Goal: Task Accomplishment & Management: Manage account settings

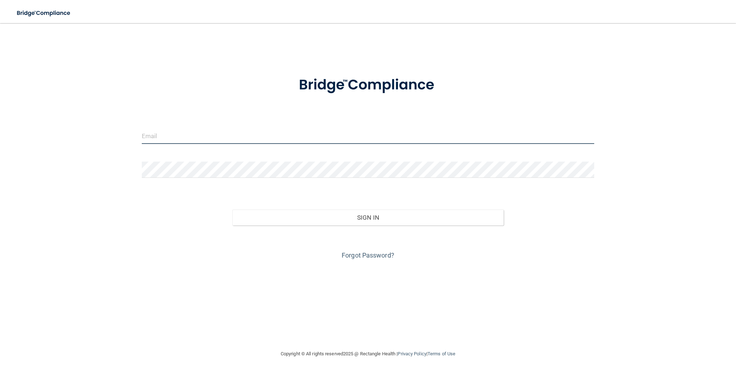
click at [163, 132] on input "email" at bounding box center [368, 136] width 453 height 16
type input "[PERSON_NAME][EMAIL_ADDRESS][DOMAIN_NAME]"
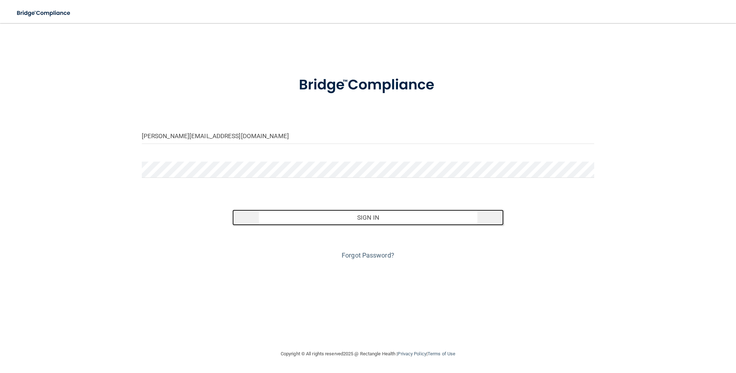
click at [374, 220] on button "Sign In" at bounding box center [369, 218] width 272 height 16
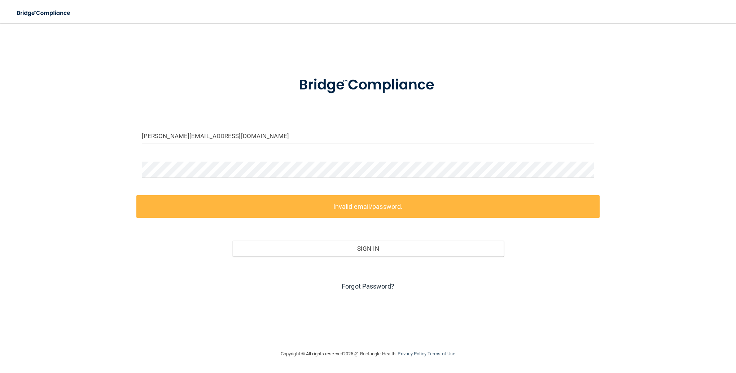
click at [360, 286] on link "Forgot Password?" at bounding box center [368, 287] width 53 height 8
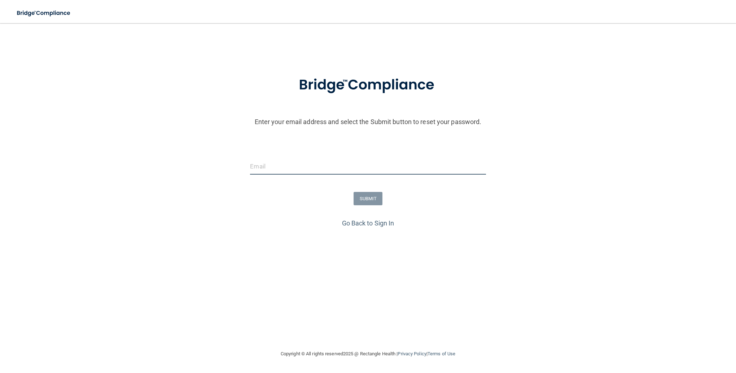
click at [296, 161] on input "email" at bounding box center [368, 166] width 236 height 16
type input "[PERSON_NAME][EMAIL_ADDRESS][DOMAIN_NAME]"
click at [370, 201] on button "SUBMIT" at bounding box center [368, 198] width 29 height 13
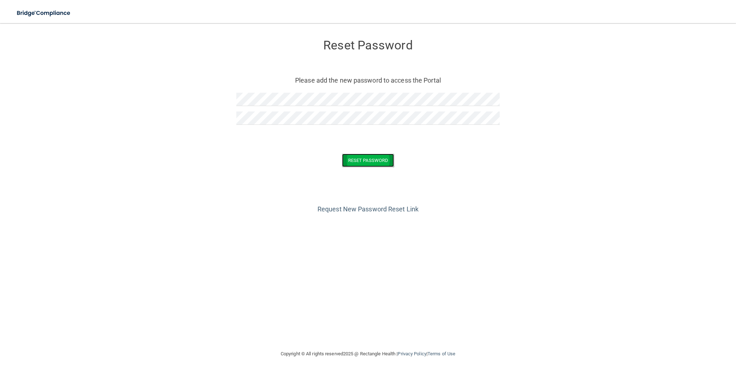
click at [373, 162] on button "Reset Password" at bounding box center [368, 160] width 52 height 13
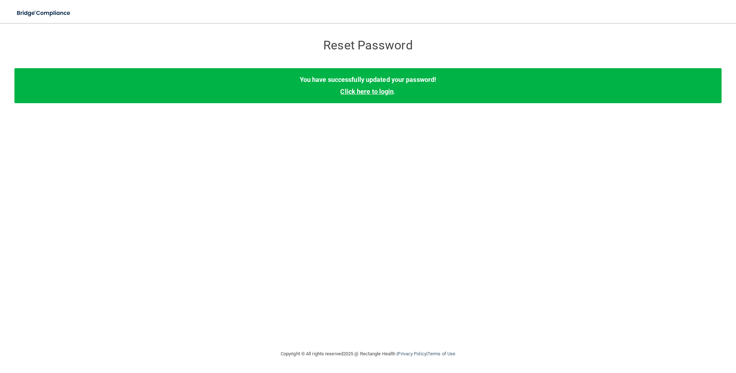
click at [366, 90] on link "Click here to login" at bounding box center [366, 92] width 53 height 8
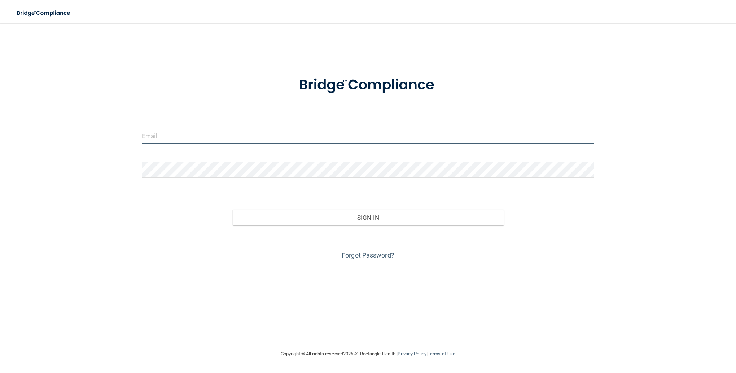
type input "[PERSON_NAME][EMAIL_ADDRESS][DOMAIN_NAME]"
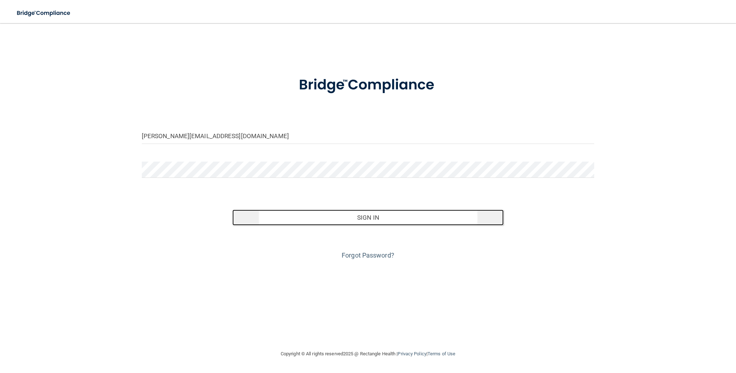
click at [340, 220] on button "Sign In" at bounding box center [369, 218] width 272 height 16
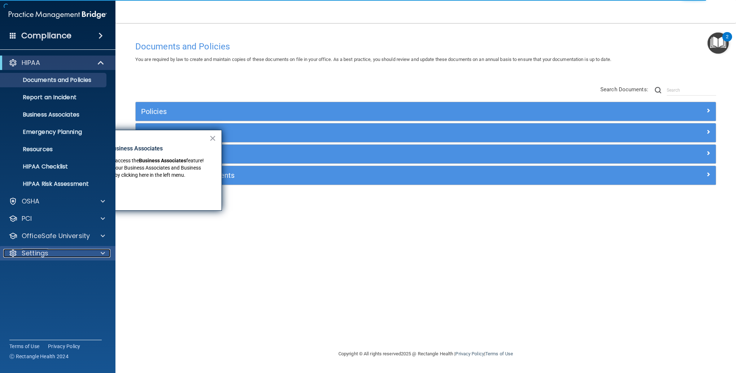
click at [29, 255] on p "Settings" at bounding box center [35, 253] width 27 height 9
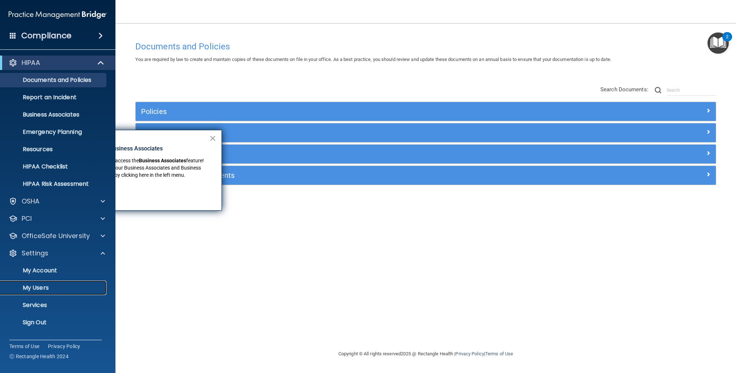
click at [43, 287] on p "My Users" at bounding box center [54, 287] width 99 height 7
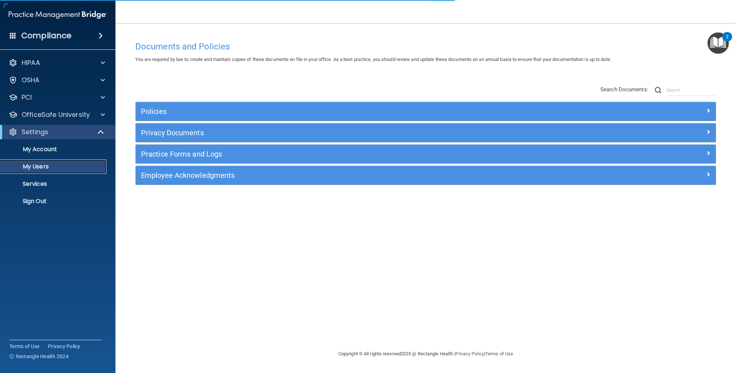
select select "20"
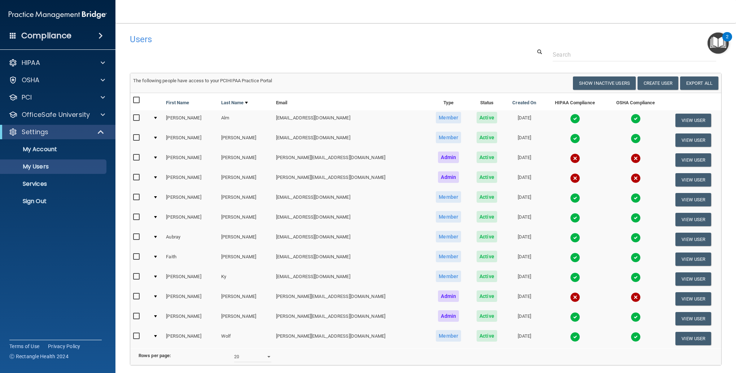
click at [135, 139] on input "checkbox" at bounding box center [137, 138] width 8 height 6
checkbox input "true"
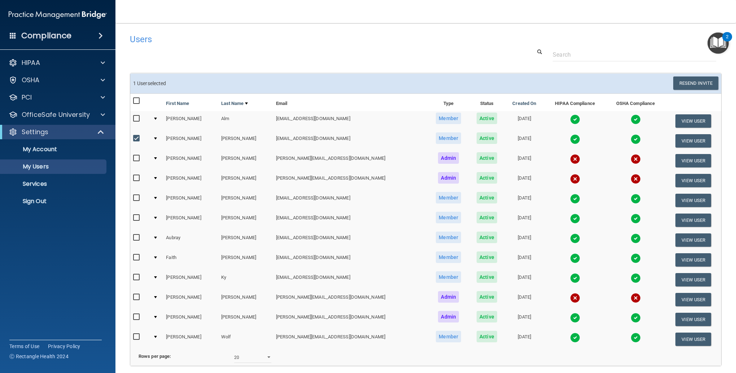
click at [477, 139] on span "Active" at bounding box center [487, 138] width 21 height 12
click at [676, 142] on button "View User" at bounding box center [694, 140] width 36 height 13
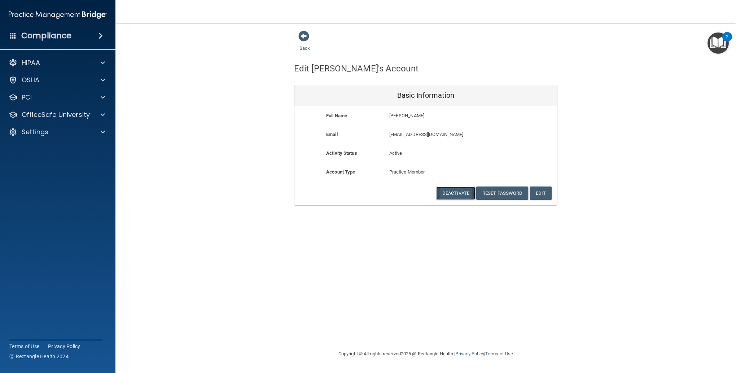
click at [449, 192] on button "Deactivate" at bounding box center [455, 193] width 39 height 13
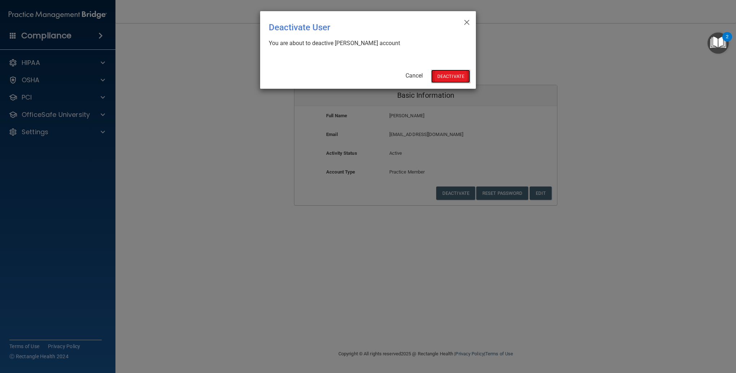
click at [439, 73] on button "Deactivate" at bounding box center [450, 76] width 39 height 13
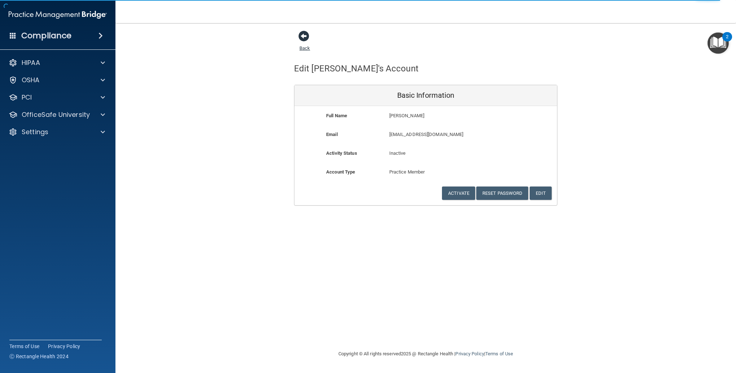
click at [303, 37] on span at bounding box center [304, 36] width 11 height 11
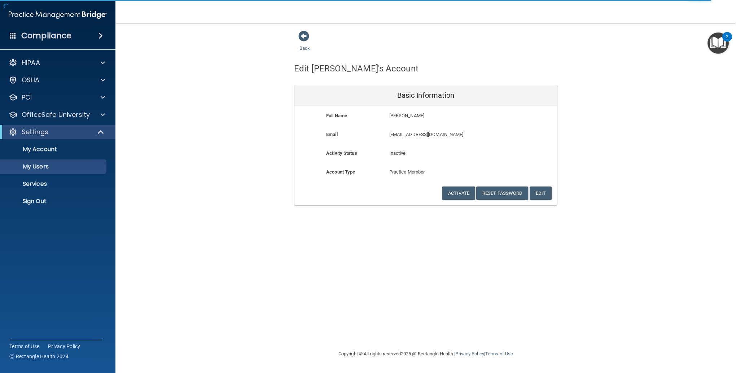
select select "20"
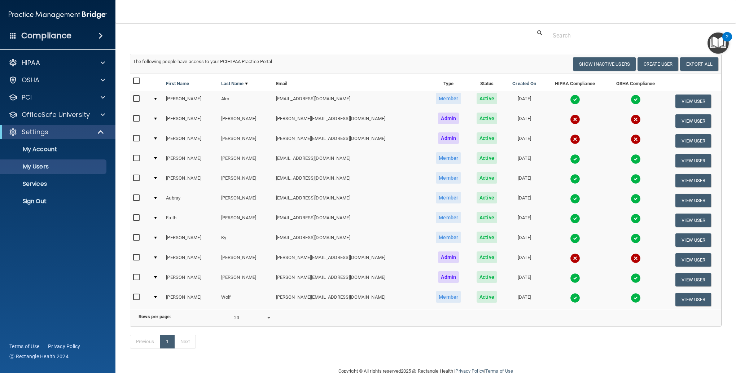
scroll to position [36, 0]
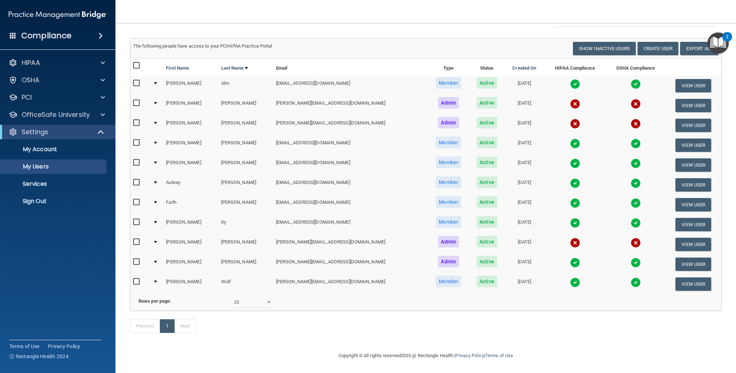
click at [134, 201] on input "checkbox" at bounding box center [137, 203] width 8 height 6
checkbox input "true"
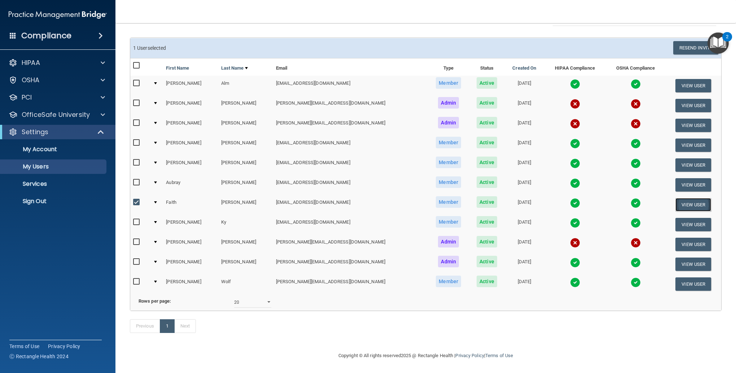
click at [679, 203] on button "View User" at bounding box center [694, 204] width 36 height 13
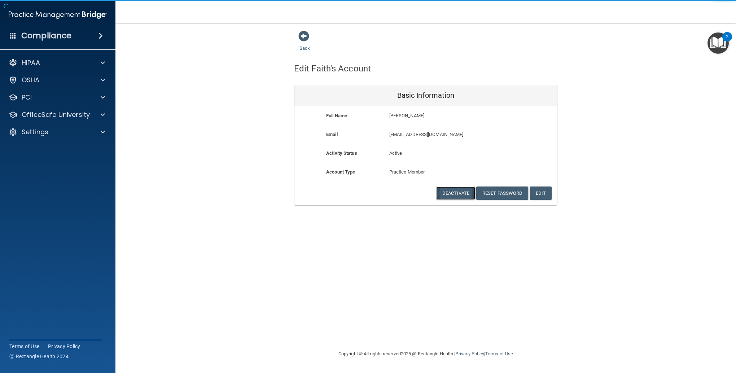
click at [457, 194] on button "Deactivate" at bounding box center [455, 193] width 39 height 13
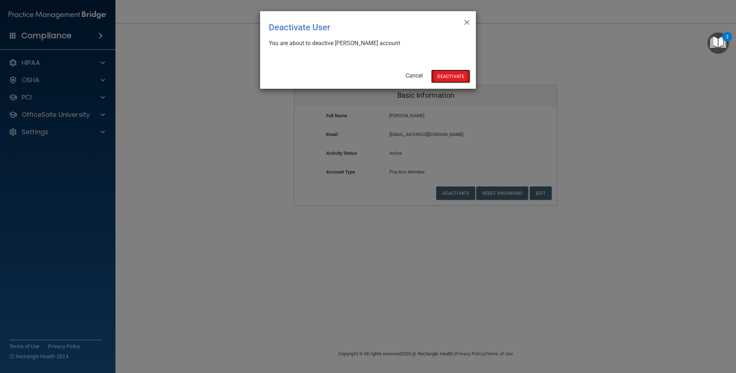
click at [446, 72] on button "Deactivate" at bounding box center [450, 76] width 39 height 13
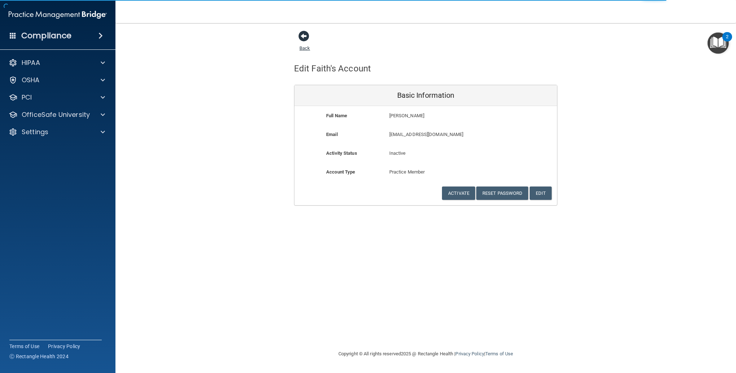
click at [303, 36] on span at bounding box center [304, 36] width 11 height 11
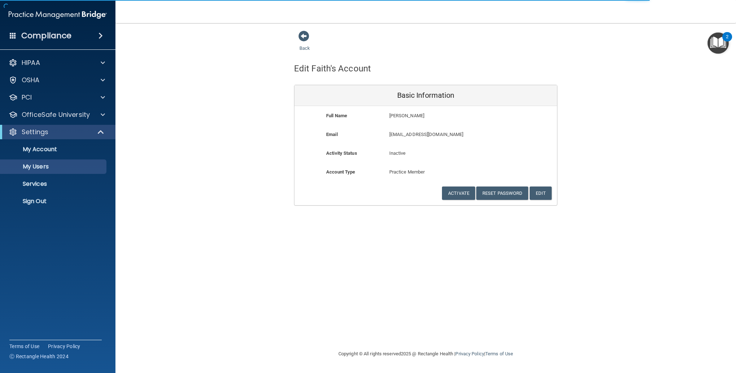
select select "20"
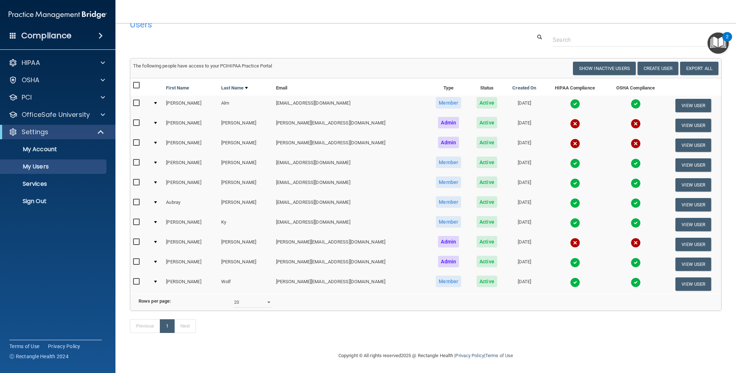
scroll to position [26, 0]
click at [657, 62] on button "Create User" at bounding box center [658, 68] width 41 height 13
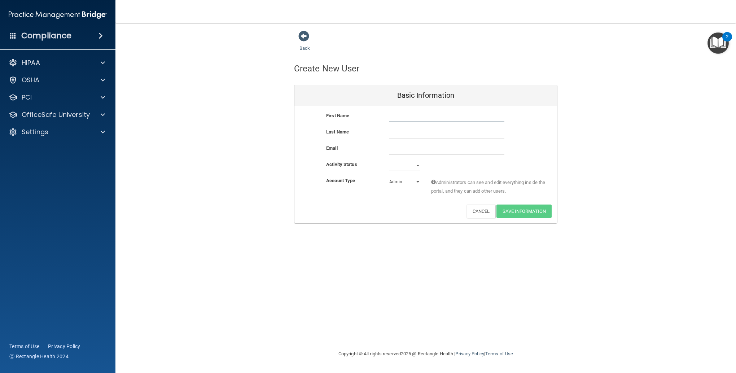
click at [404, 114] on input "text" at bounding box center [447, 117] width 115 height 11
type input "Teresa Gauer"
click at [410, 129] on input "text" at bounding box center [447, 133] width 115 height 11
type input "Gauer"
click at [397, 145] on input "email" at bounding box center [447, 149] width 115 height 11
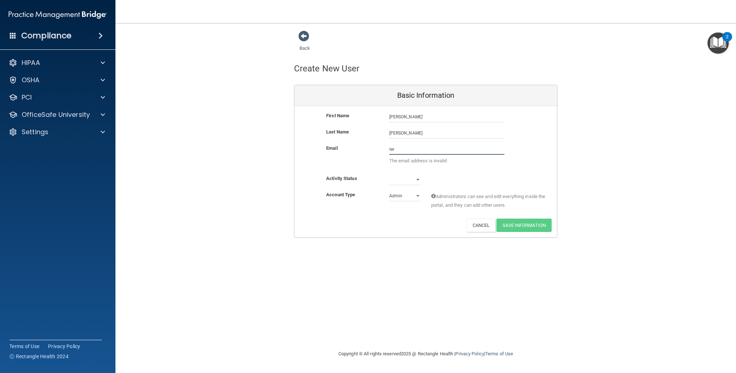
type input "teresa@aberdeensmiles.com"
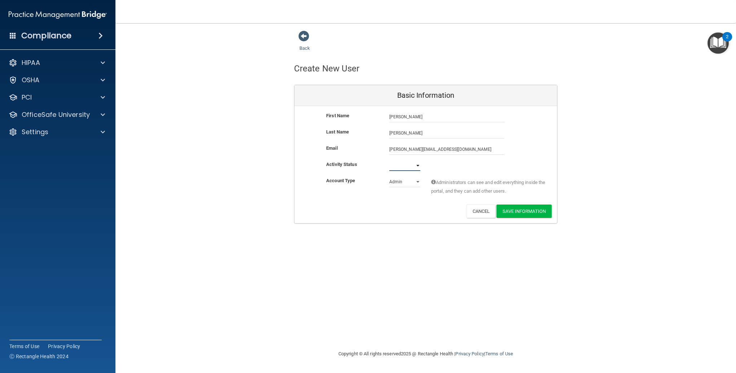
click at [418, 166] on select "Active Inactive" at bounding box center [405, 165] width 31 height 11
select select "active"
click at [390, 160] on select "Active Inactive" at bounding box center [405, 165] width 31 height 11
click at [414, 182] on select "Admin Member" at bounding box center [405, 182] width 31 height 11
select select "practice_member"
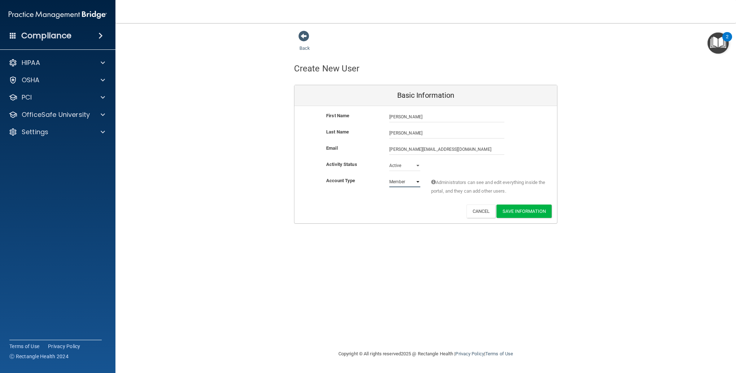
click at [390, 177] on select "Admin Member" at bounding box center [405, 182] width 31 height 11
click at [522, 211] on button "Save Information" at bounding box center [524, 211] width 55 height 13
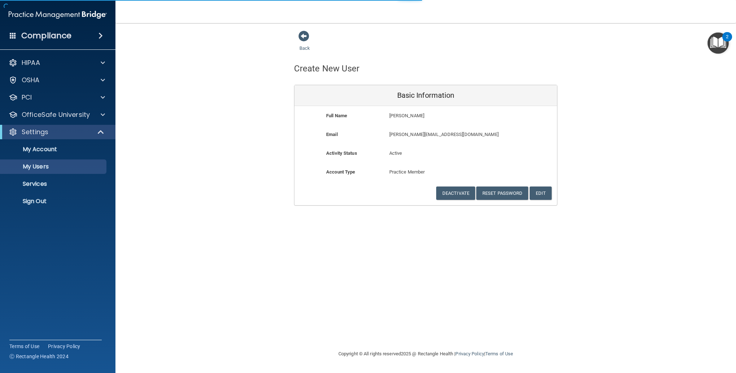
select select "20"
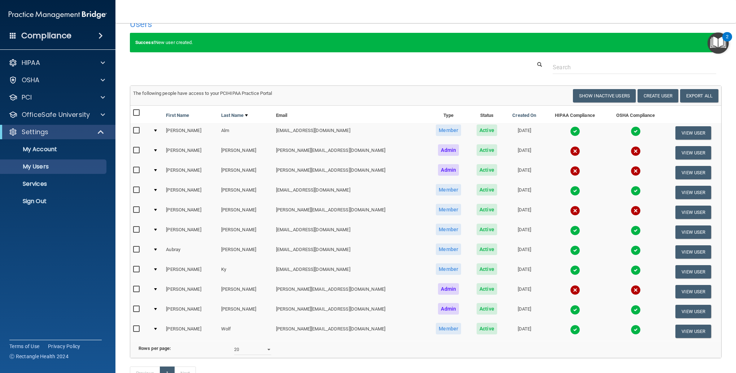
scroll to position [37, 0]
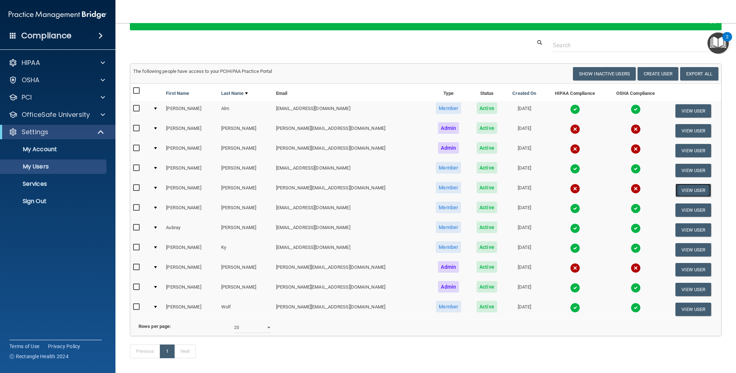
click at [676, 193] on button "View User" at bounding box center [694, 190] width 36 height 13
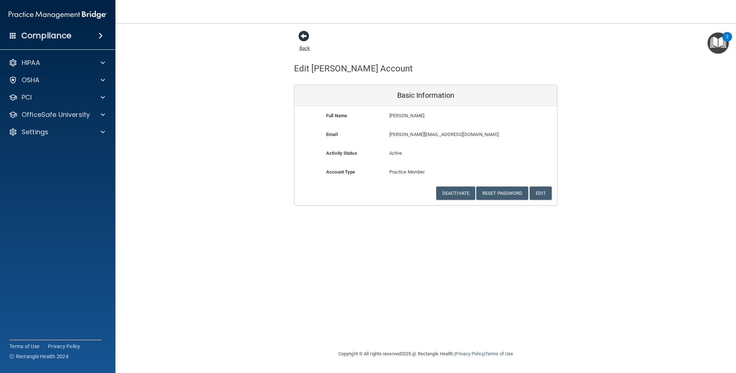
click at [304, 37] on span at bounding box center [304, 36] width 11 height 11
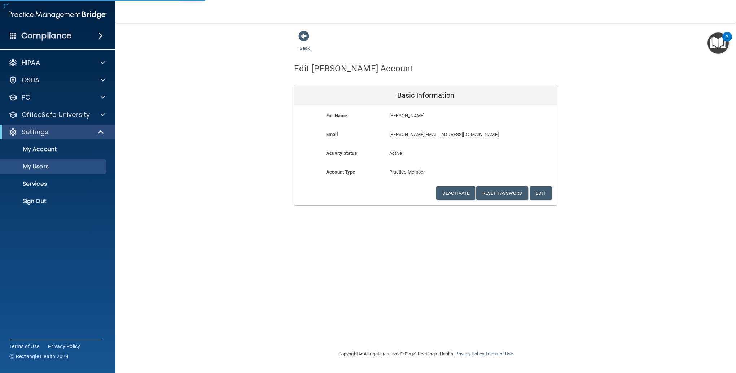
select select "20"
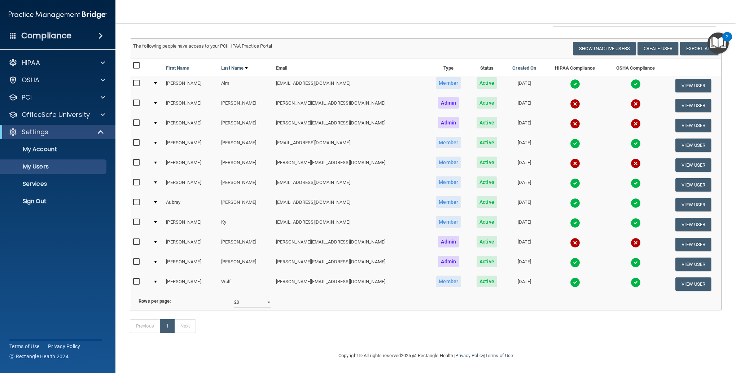
scroll to position [72, 0]
click at [649, 42] on button "Create User" at bounding box center [658, 48] width 41 height 13
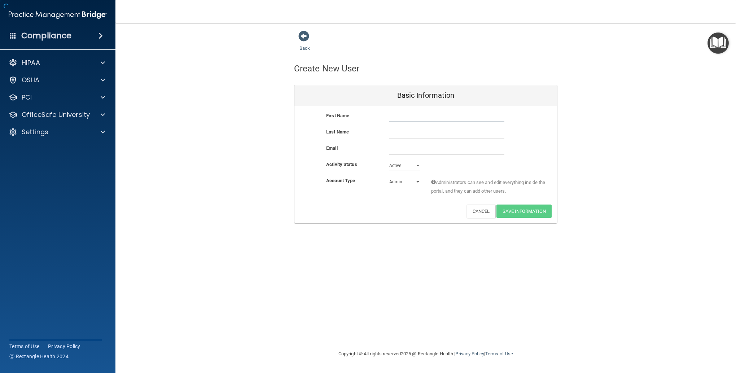
click at [399, 115] on input "text" at bounding box center [447, 117] width 115 height 11
type input "[PERSON_NAME]"
click at [412, 146] on input "email" at bounding box center [447, 149] width 115 height 11
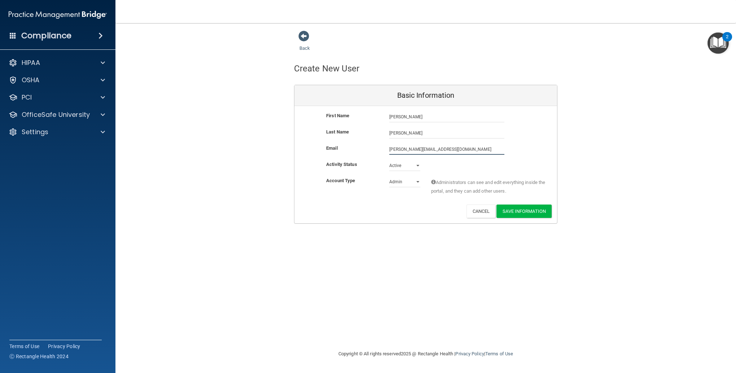
type input "[PERSON_NAME][EMAIL_ADDRESS][DOMAIN_NAME]"
click at [413, 184] on select "Admin Member" at bounding box center [405, 182] width 31 height 11
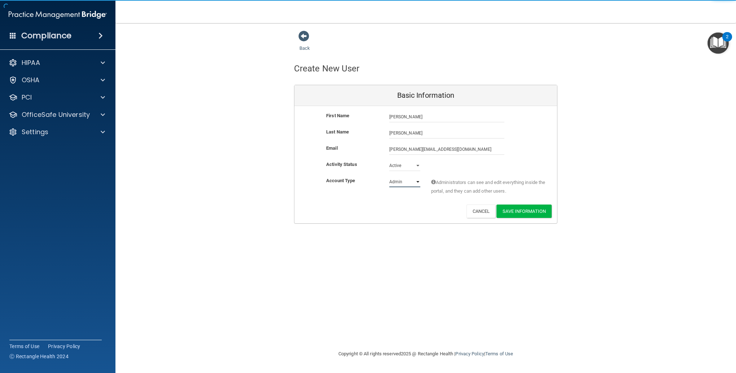
select select "practice_member"
click at [390, 177] on select "Admin Member" at bounding box center [405, 182] width 31 height 11
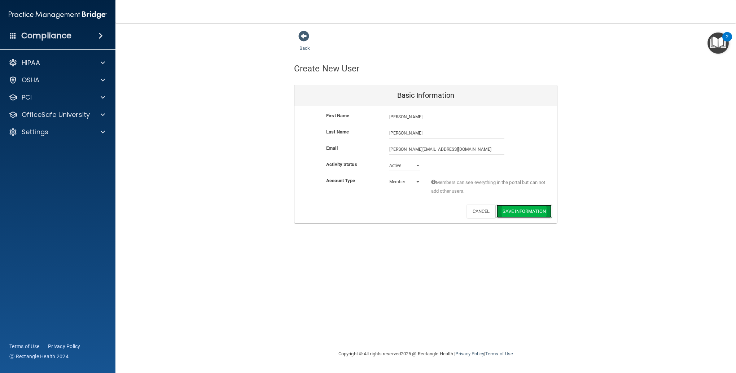
click at [522, 208] on button "Save Information" at bounding box center [524, 211] width 55 height 13
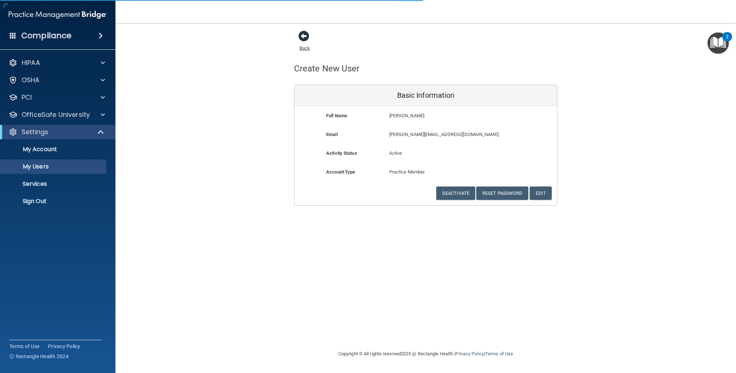
select select "20"
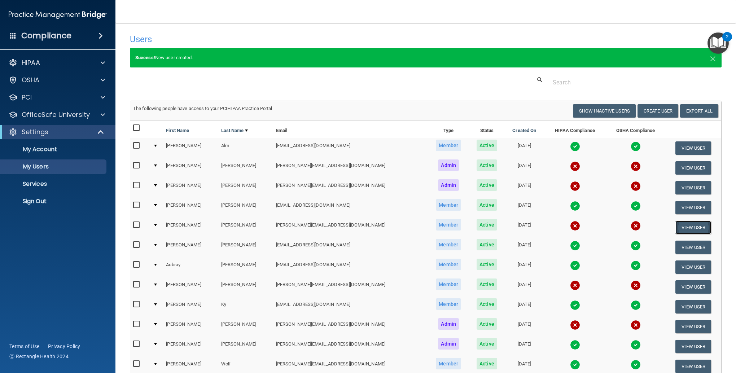
click at [681, 227] on button "View User" at bounding box center [694, 227] width 36 height 13
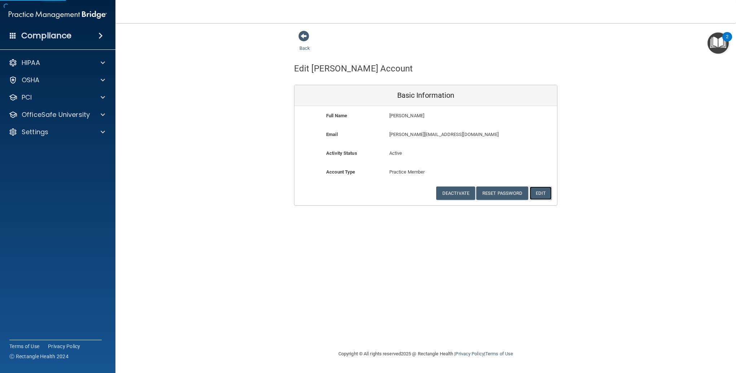
click at [539, 194] on button "Edit" at bounding box center [541, 193] width 22 height 13
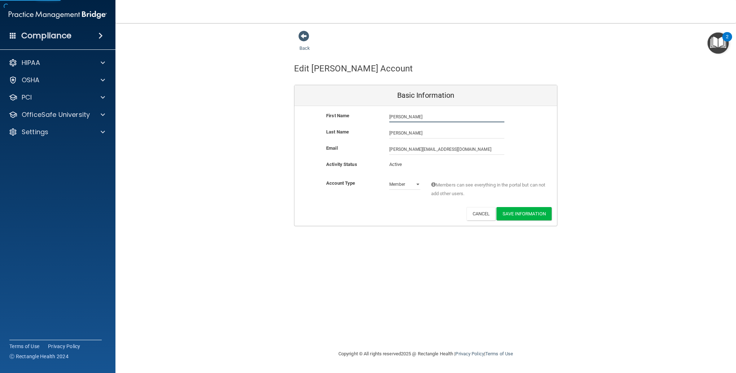
click at [425, 114] on input "[PERSON_NAME]" at bounding box center [447, 117] width 115 height 11
type input "[PERSON_NAME]"
click at [517, 213] on button "Save Information" at bounding box center [524, 213] width 55 height 13
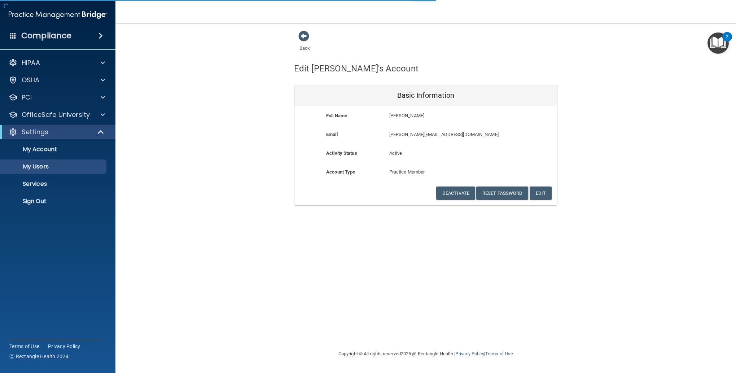
select select "20"
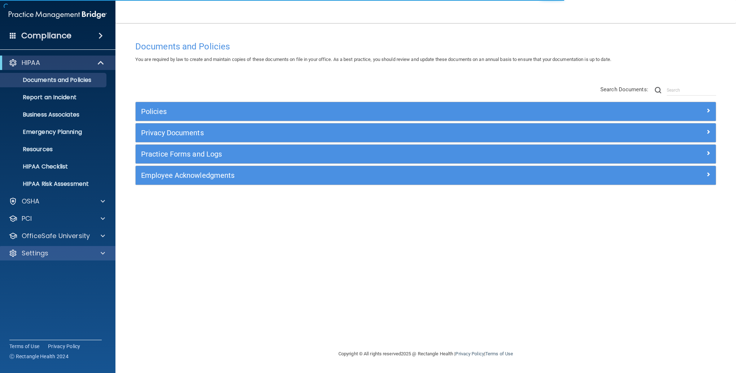
click at [38, 252] on p "Settings" at bounding box center [35, 253] width 27 height 9
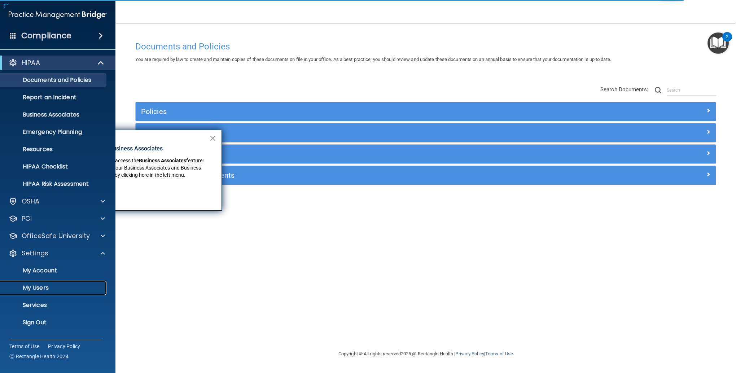
click at [34, 284] on p "My Users" at bounding box center [54, 287] width 99 height 7
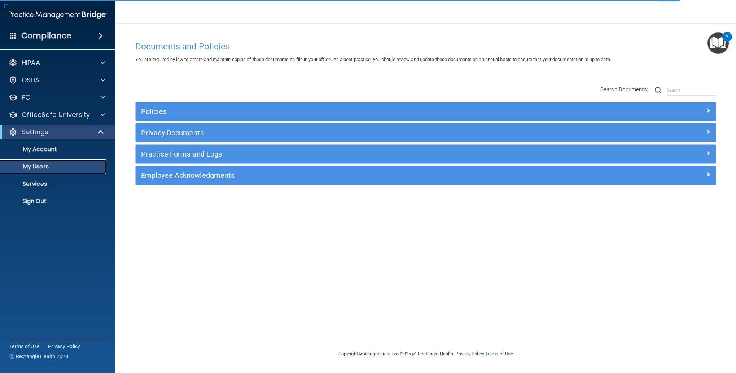
select select "20"
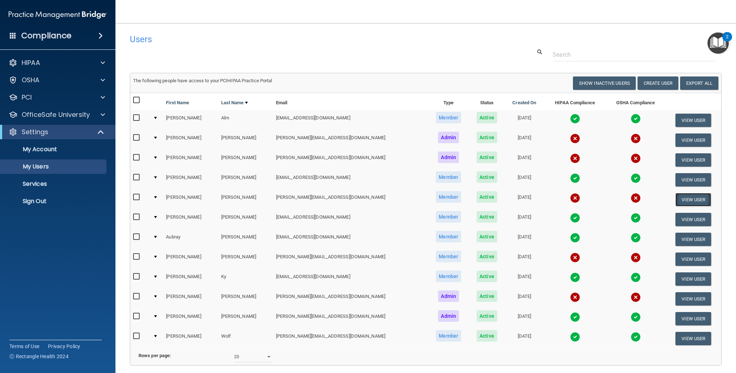
click at [684, 198] on button "View User" at bounding box center [694, 199] width 36 height 13
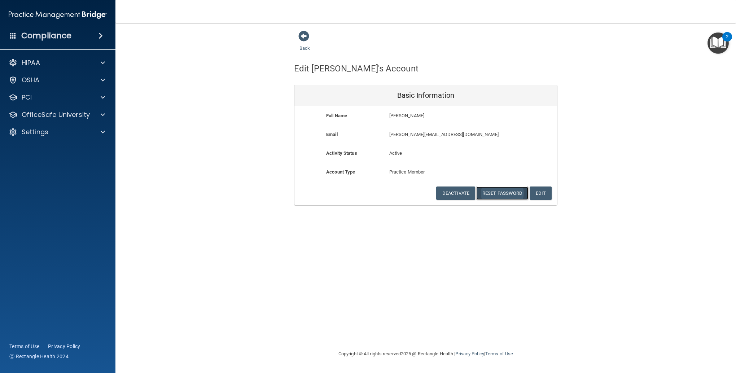
click at [502, 195] on button "Reset Password" at bounding box center [503, 193] width 52 height 13
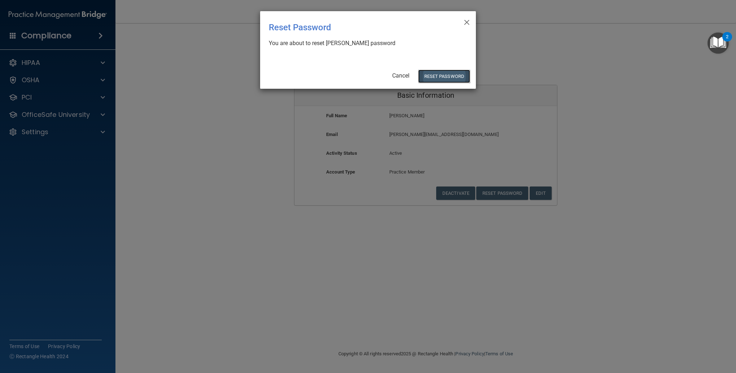
click at [439, 77] on button "Reset Password" at bounding box center [444, 76] width 52 height 13
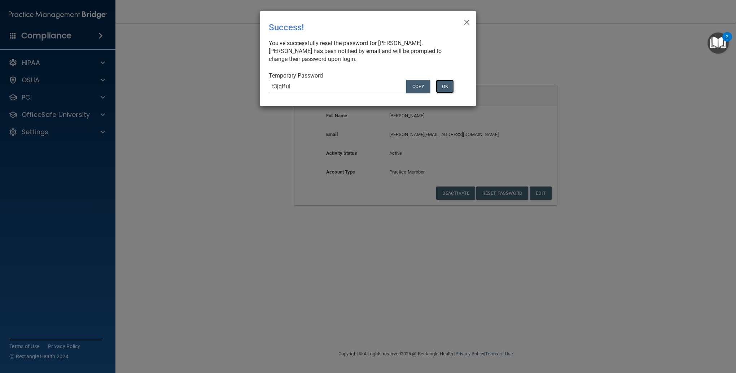
click at [447, 86] on button "OK" at bounding box center [445, 86] width 18 height 13
